Goal: Use online tool/utility: Utilize a website feature to perform a specific function

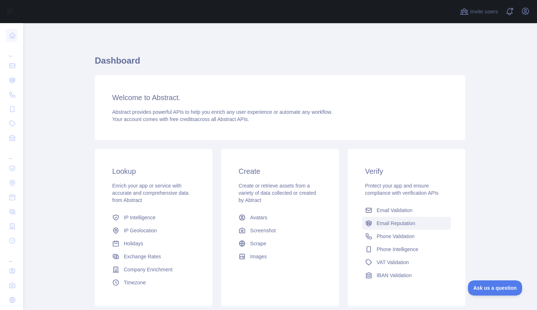
click at [402, 224] on span "Email Reputation" at bounding box center [395, 223] width 39 height 7
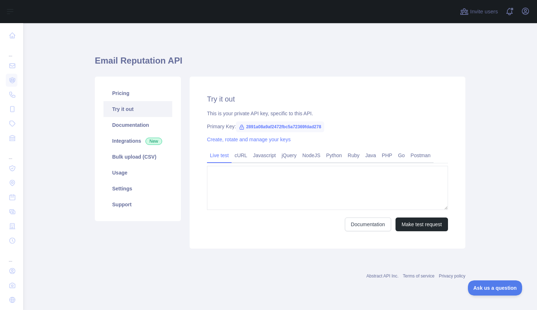
type textarea "**********"
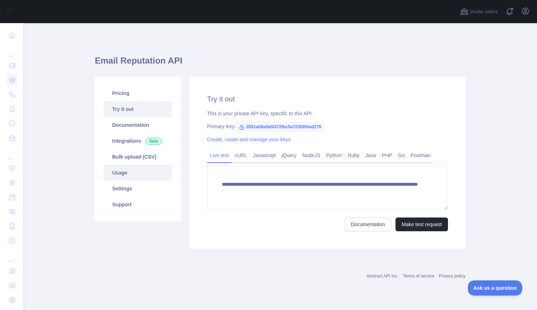
click at [115, 173] on link "Usage" at bounding box center [137, 173] width 69 height 16
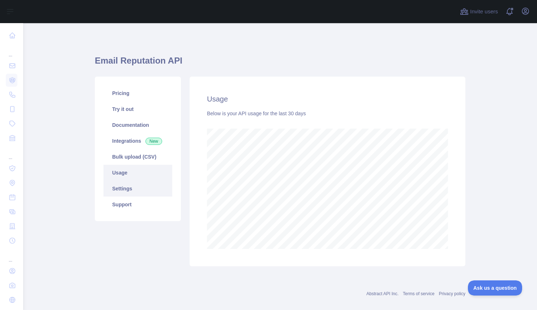
click at [127, 186] on link "Settings" at bounding box center [137, 189] width 69 height 16
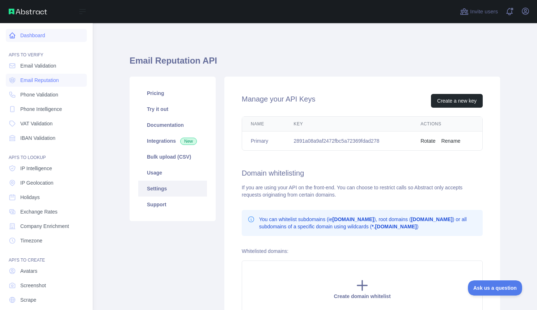
click at [29, 36] on link "Dashboard" at bounding box center [46, 35] width 81 height 13
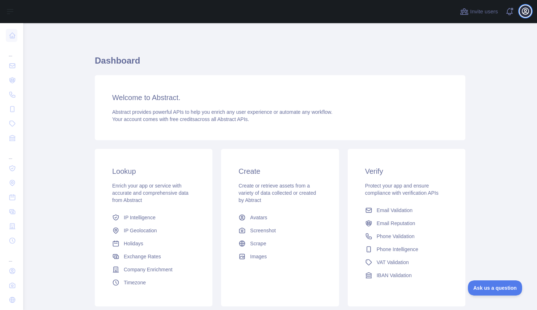
click at [524, 15] on icon "button" at bounding box center [525, 11] width 9 height 9
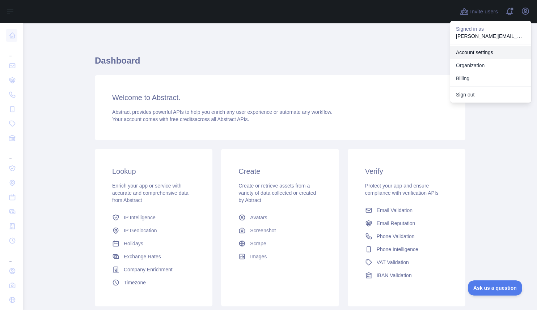
click at [475, 55] on link "Account settings" at bounding box center [490, 52] width 81 height 13
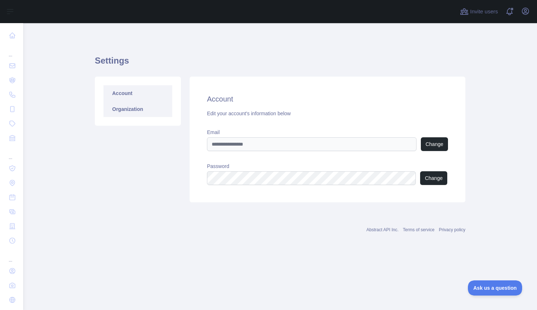
click at [138, 112] on link "Organization" at bounding box center [137, 109] width 69 height 16
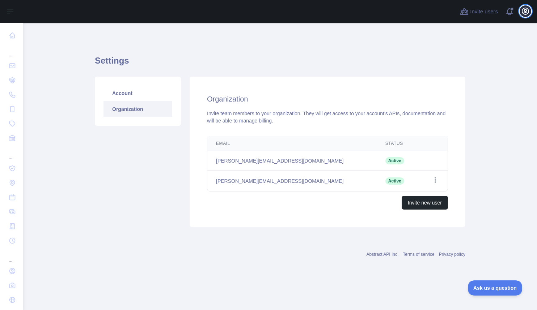
click at [524, 13] on icon "button" at bounding box center [525, 11] width 9 height 9
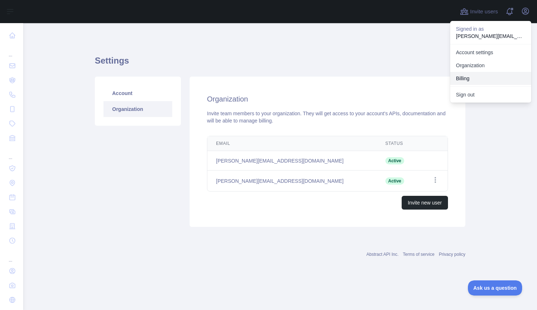
click at [477, 73] on button "Billing" at bounding box center [490, 78] width 81 height 13
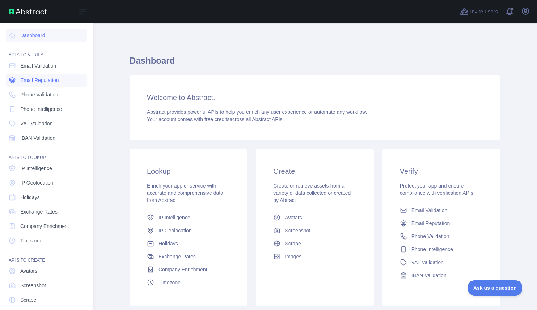
click at [30, 81] on span "Email Reputation" at bounding box center [39, 80] width 39 height 7
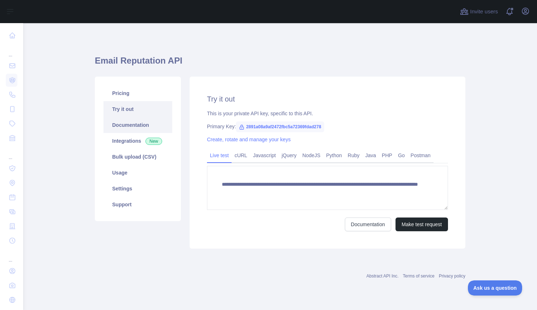
click at [142, 127] on link "Documentation" at bounding box center [137, 125] width 69 height 16
click at [135, 142] on link "Integrations New" at bounding box center [137, 141] width 69 height 16
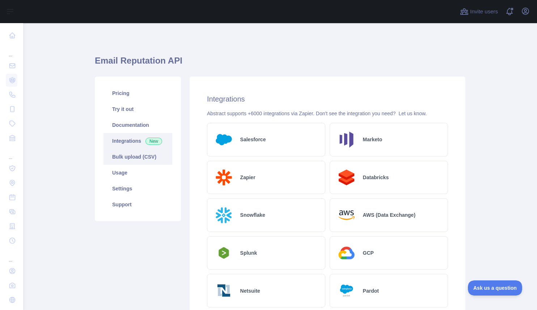
click at [131, 155] on link "Bulk upload (CSV)" at bounding box center [137, 157] width 69 height 16
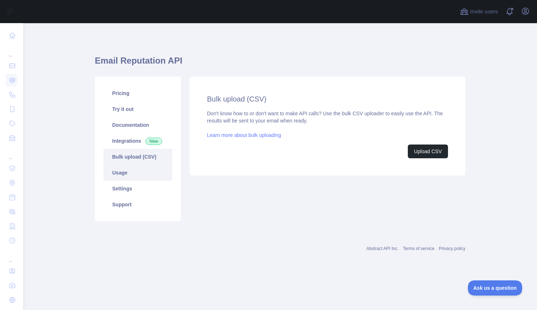
click at [123, 170] on link "Usage" at bounding box center [137, 173] width 69 height 16
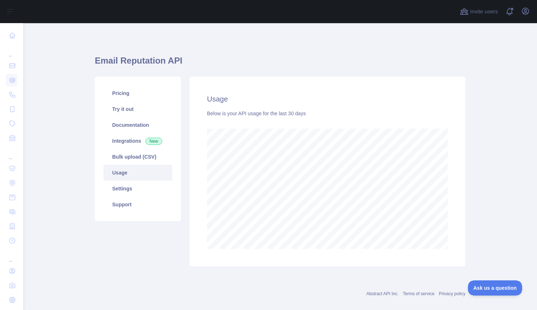
scroll to position [10, 0]
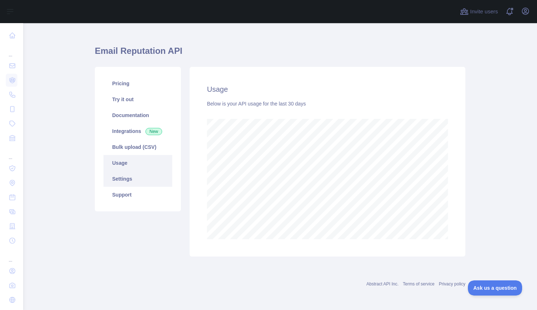
click at [137, 178] on link "Settings" at bounding box center [137, 179] width 69 height 16
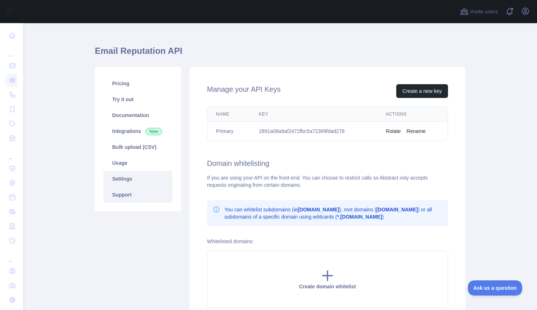
click at [133, 191] on link "Support" at bounding box center [137, 195] width 69 height 16
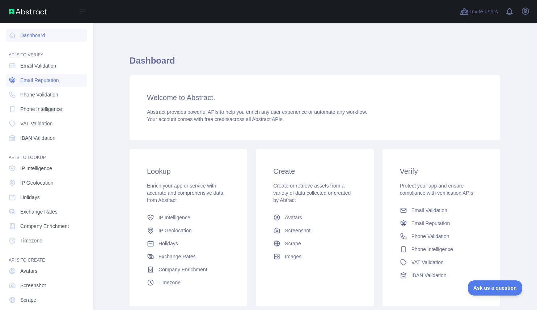
click at [25, 80] on span "Email Reputation" at bounding box center [39, 80] width 39 height 7
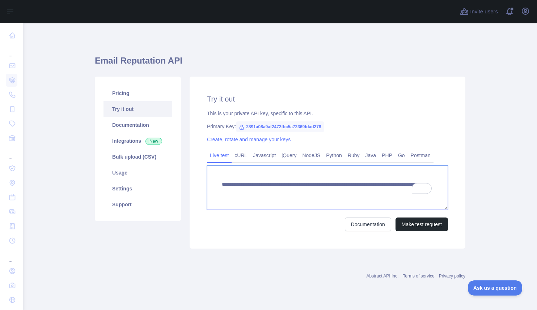
drag, startPoint x: 353, startPoint y: 193, endPoint x: 406, endPoint y: 192, distance: 53.2
click at [406, 192] on textarea "**********" at bounding box center [327, 188] width 241 height 44
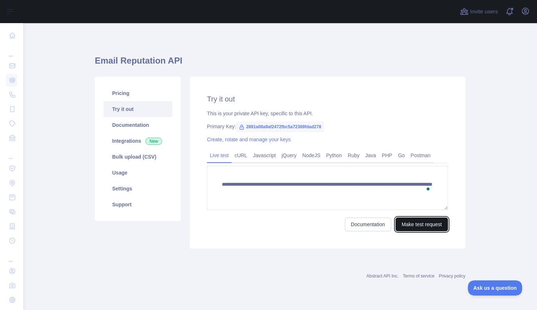
click at [415, 223] on button "Make test request" at bounding box center [421, 225] width 52 height 14
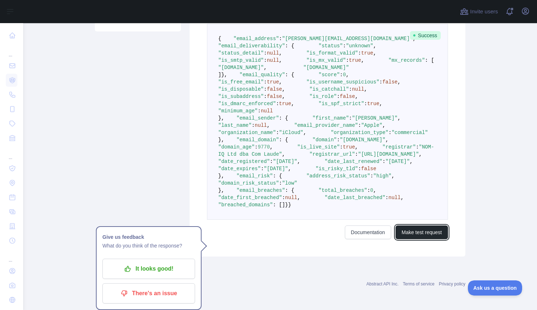
scroll to position [407, 0]
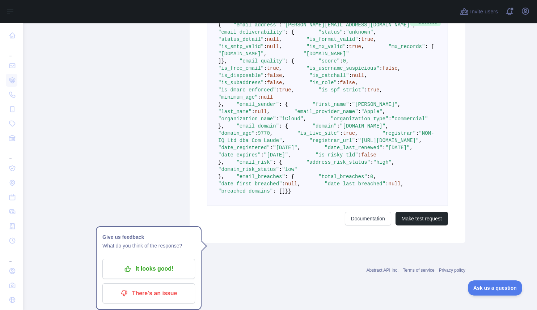
click at [402, 242] on div "**********" at bounding box center [327, 58] width 276 height 370
click at [404, 226] on button "Make test request" at bounding box center [421, 219] width 52 height 14
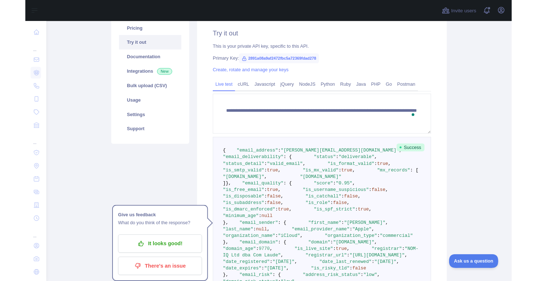
scroll to position [63, 0]
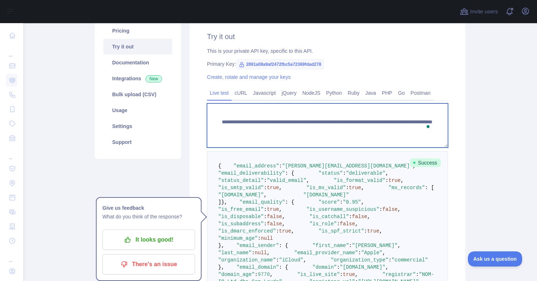
drag, startPoint x: 353, startPoint y: 129, endPoint x: 421, endPoint y: 142, distance: 68.9
click at [417, 129] on textarea "**********" at bounding box center [327, 125] width 241 height 44
paste textarea "To enrich screen reader interactions, please activate Accessibility in Grammarl…"
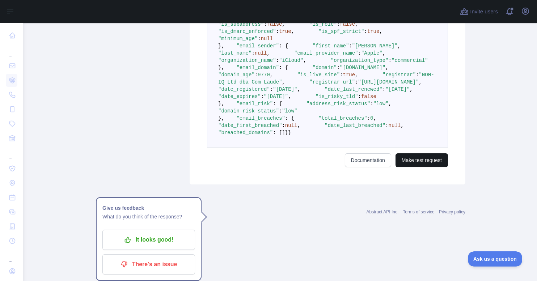
type textarea "**********"
click at [420, 167] on button "Make test request" at bounding box center [421, 160] width 52 height 14
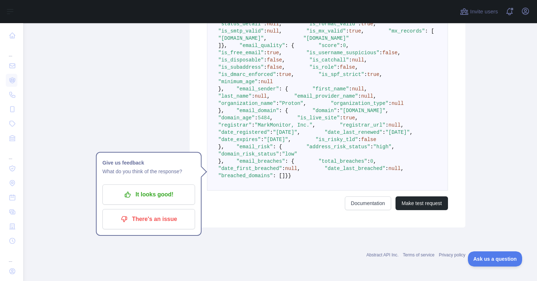
scroll to position [353, 0]
